Goal: Find contact information: Find contact information

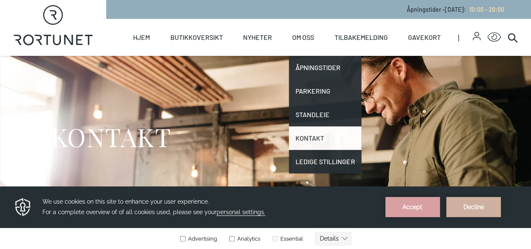
click at [311, 133] on link "Kontakt" at bounding box center [325, 137] width 73 height 23
click at [310, 133] on link "Kontakt" at bounding box center [325, 137] width 73 height 23
click at [307, 137] on link "Kontakt" at bounding box center [325, 137] width 73 height 23
click at [307, 138] on link "Kontakt" at bounding box center [325, 137] width 73 height 23
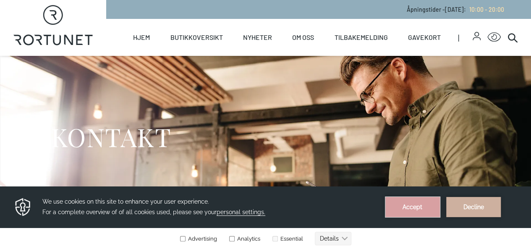
click at [397, 201] on button "Accept" at bounding box center [412, 207] width 55 height 20
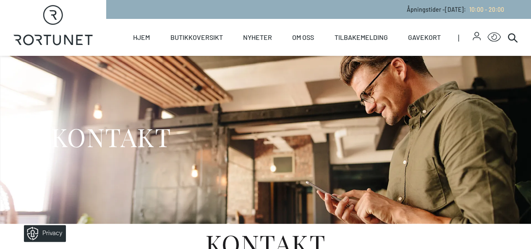
click at [0, 0] on link "Kontakt" at bounding box center [0, 0] width 0 height 0
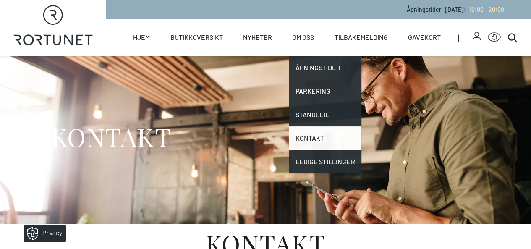
click at [301, 137] on link "Kontakt" at bounding box center [325, 137] width 73 height 23
click at [322, 139] on link "Kontakt" at bounding box center [325, 137] width 73 height 23
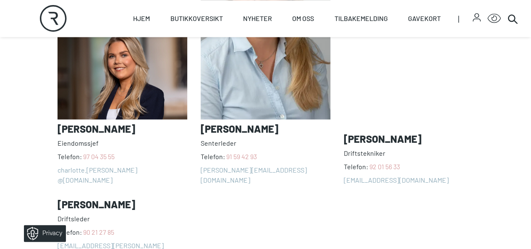
scroll to position [723, 0]
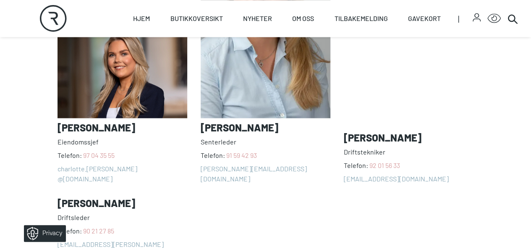
drag, startPoint x: 255, startPoint y: 214, endPoint x: 212, endPoint y: 198, distance: 46.2
click at [238, 212] on div "[PERSON_NAME] Telefon: [PHONE_NUMBER] charlotte.[PERSON_NAME] @[DOMAIN_NAME] [P…" at bounding box center [265, 91] width 416 height 336
